Goal: Find specific page/section: Find specific page/section

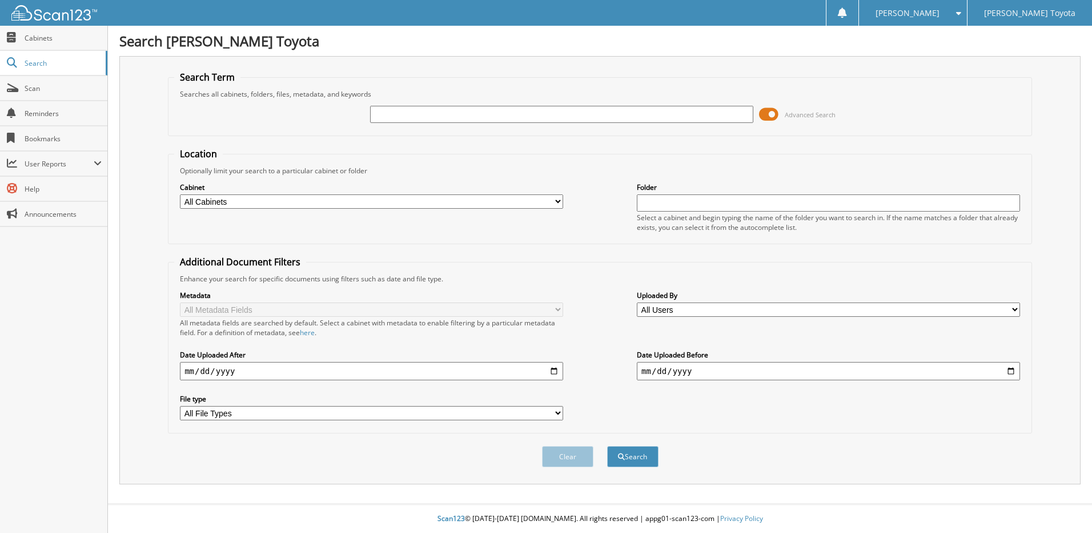
click at [671, 113] on input "text" at bounding box center [561, 114] width 383 height 17
type input "326355"
click at [607, 446] on button "Search" at bounding box center [632, 456] width 51 height 21
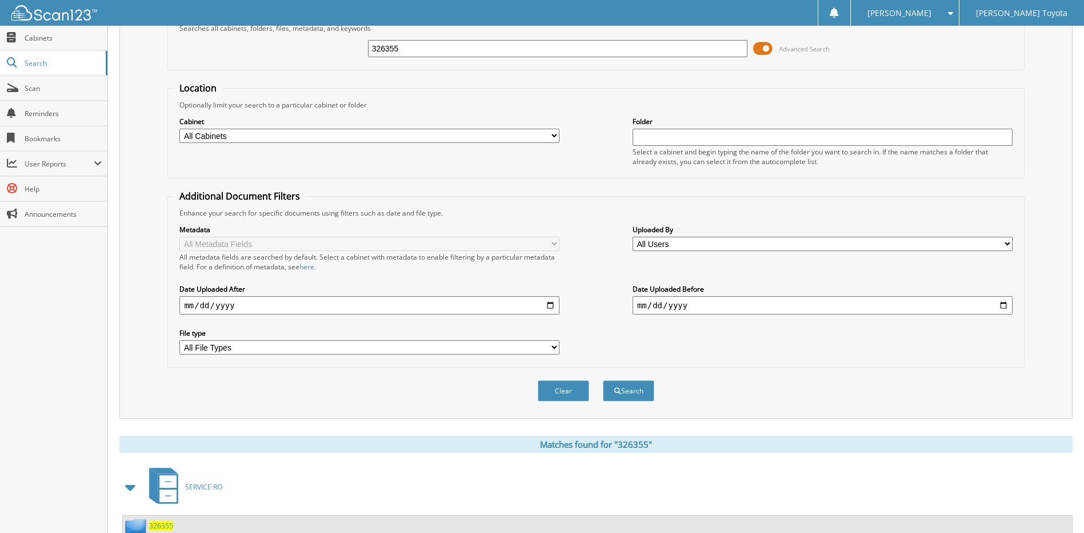
scroll to position [170, 0]
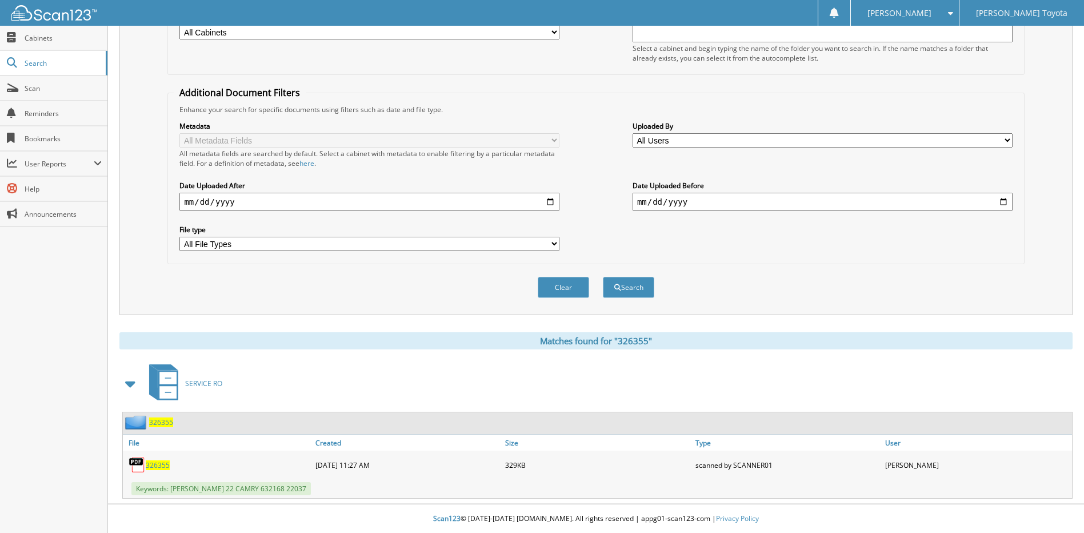
click at [159, 421] on span "326355" at bounding box center [161, 422] width 24 height 10
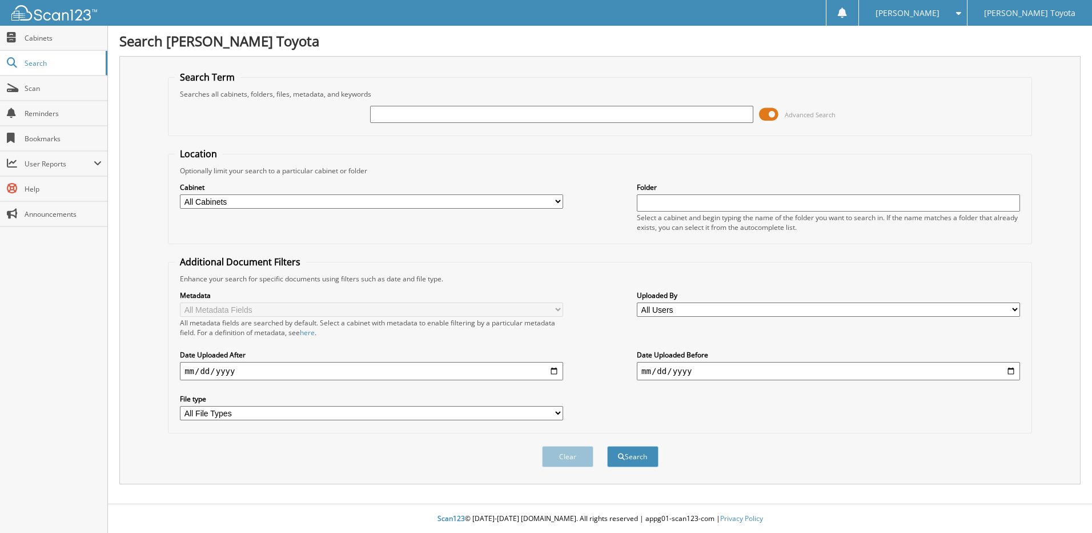
click at [408, 109] on input "text" at bounding box center [561, 114] width 383 height 17
type input "SEOKES"
click at [622, 458] on span "submit" at bounding box center [621, 456] width 7 height 7
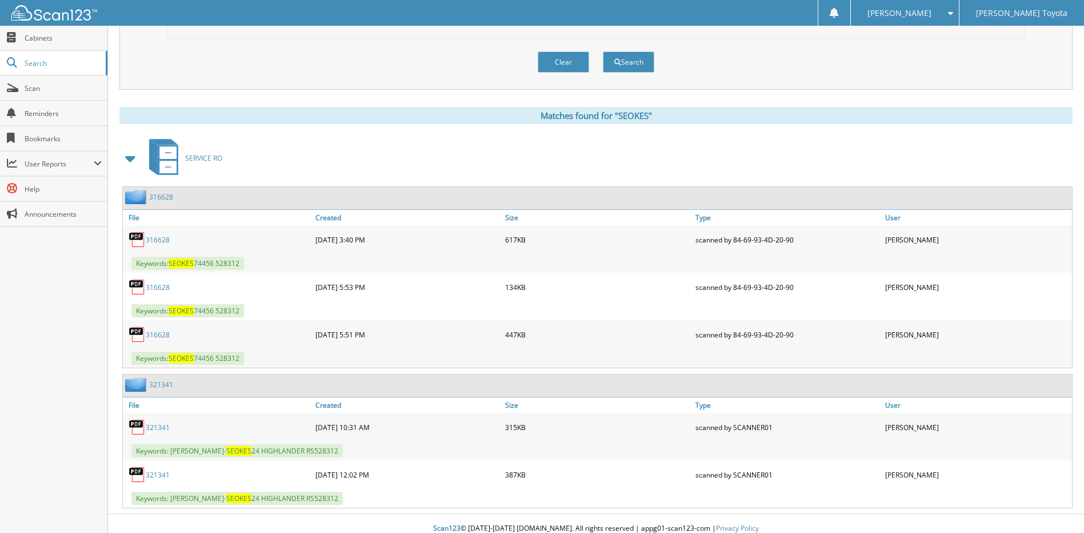
scroll to position [405, 0]
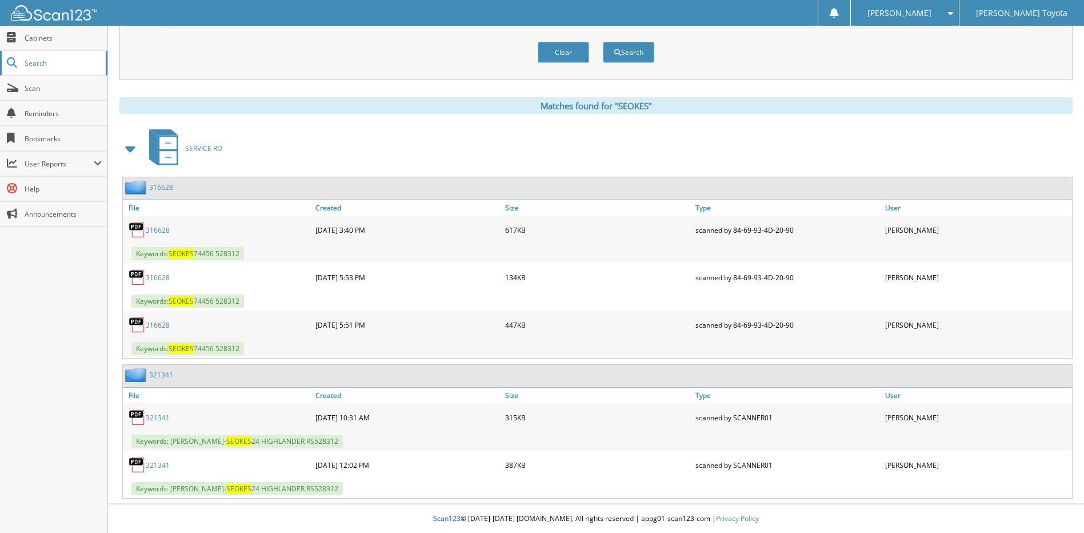
click at [33, 60] on span "Search" at bounding box center [62, 63] width 75 height 10
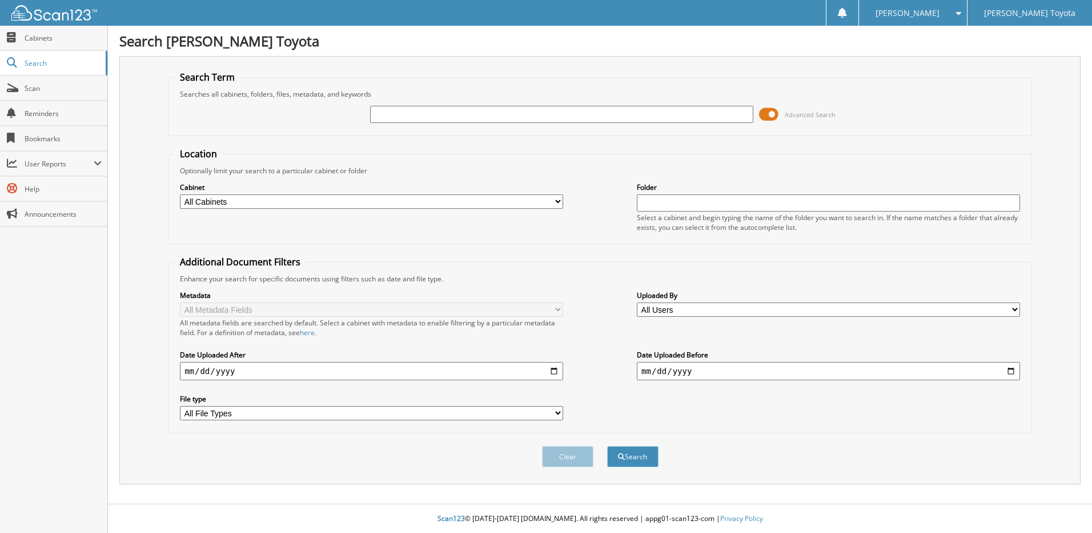
click at [378, 114] on input "text" at bounding box center [561, 114] width 383 height 17
type input "326364"
click at [607, 446] on button "Search" at bounding box center [632, 456] width 51 height 21
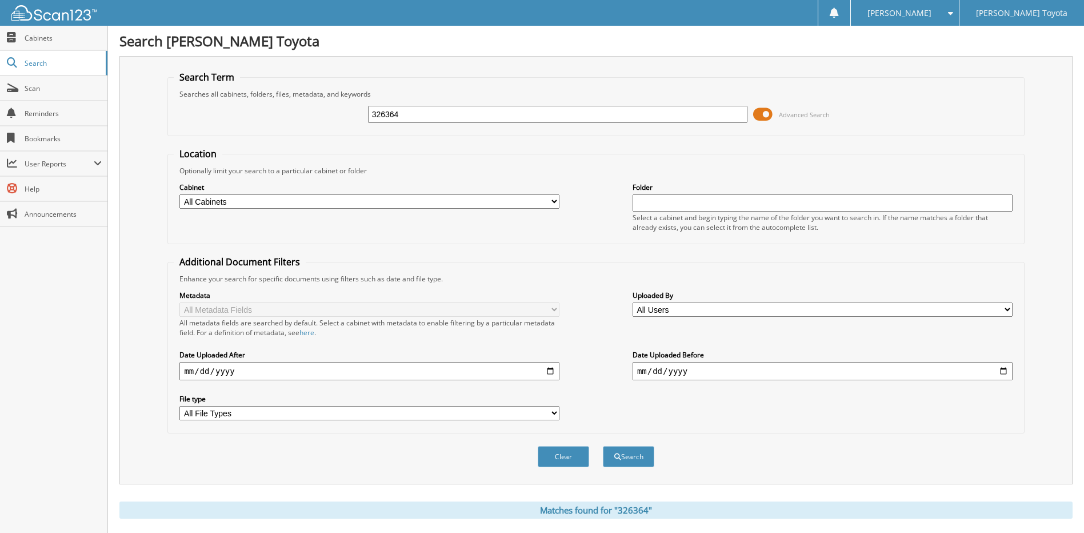
scroll to position [170, 0]
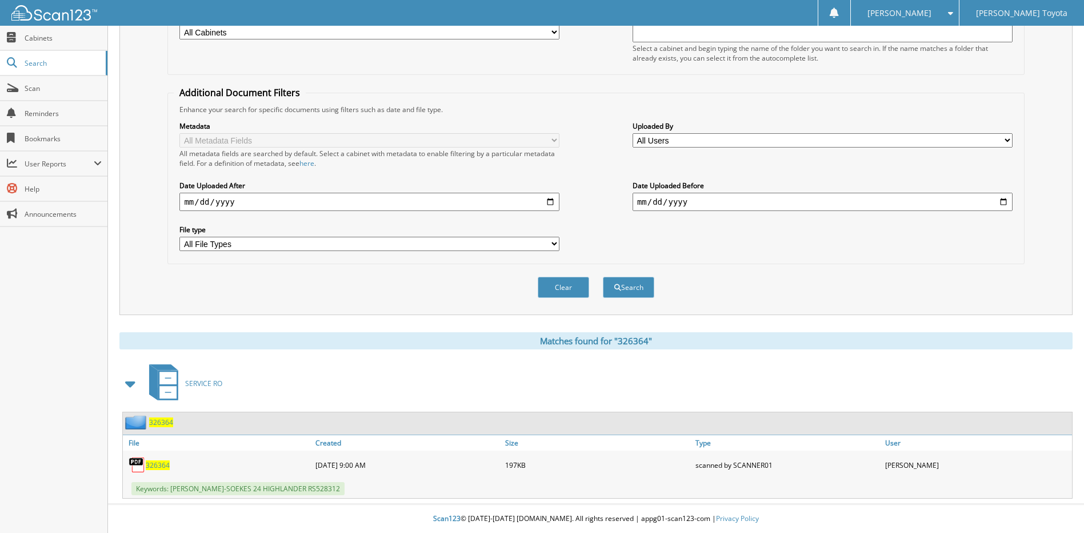
click at [165, 425] on span "326364" at bounding box center [161, 422] width 24 height 10
